Goal: Task Accomplishment & Management: Manage account settings

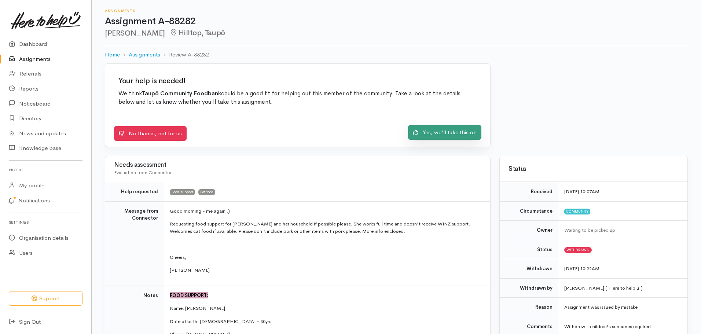
click at [456, 129] on link "Yes, we'll take this on" at bounding box center [444, 132] width 73 height 15
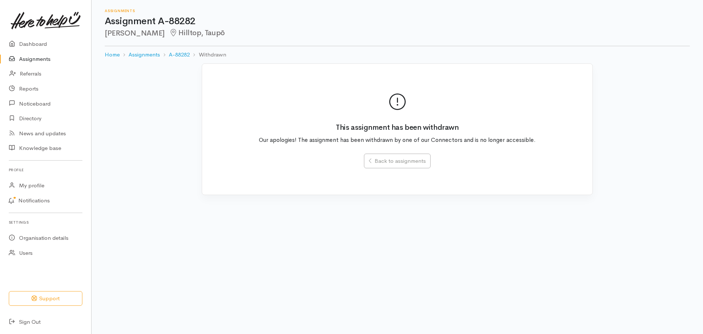
click at [36, 60] on link "Assignments" at bounding box center [45, 59] width 91 height 15
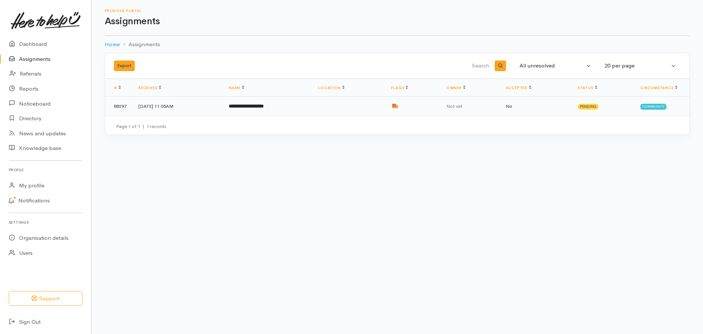
click at [313, 107] on td "**********" at bounding box center [268, 106] width 90 height 19
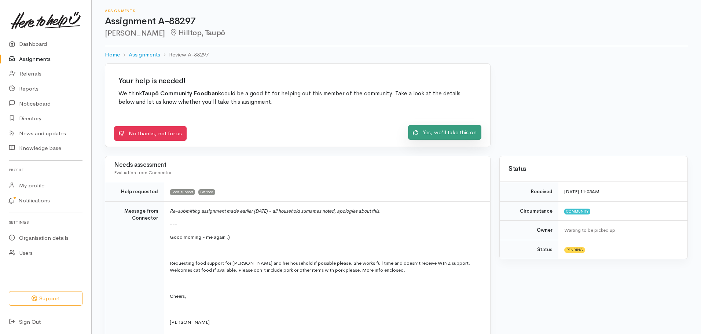
click at [463, 131] on link "Yes, we'll take this on" at bounding box center [444, 132] width 73 height 15
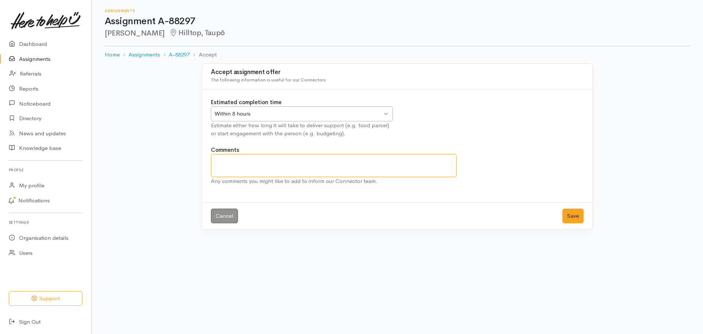
click at [268, 156] on textarea "Comments" at bounding box center [334, 165] width 246 height 23
click at [215, 163] on textarea "Last non financial referral" at bounding box center [334, 165] width 246 height 23
type textarea "delivery and chat about this will be the Last non financial referral"
click at [571, 213] on button "Save" at bounding box center [573, 215] width 21 height 15
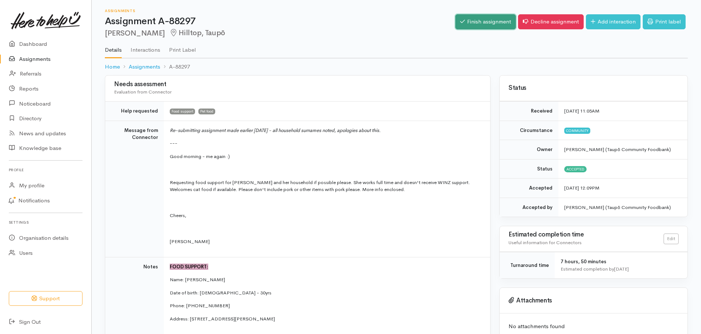
click at [478, 20] on link "Finish assignment" at bounding box center [485, 21] width 60 height 15
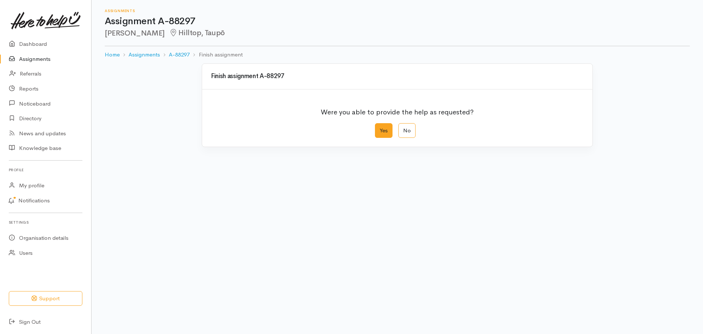
click at [379, 132] on label "Yes" at bounding box center [384, 130] width 18 height 15
click at [379, 128] on input "Yes" at bounding box center [377, 125] width 5 height 5
radio input "true"
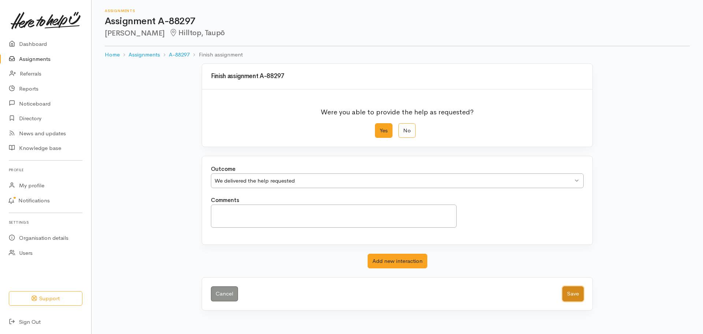
click at [576, 294] on button "Save" at bounding box center [573, 293] width 21 height 15
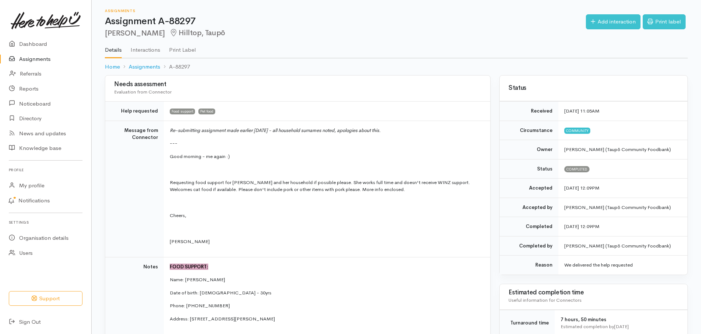
click at [45, 59] on link "Assignments" at bounding box center [45, 59] width 91 height 15
